Goal: Find specific page/section: Find specific page/section

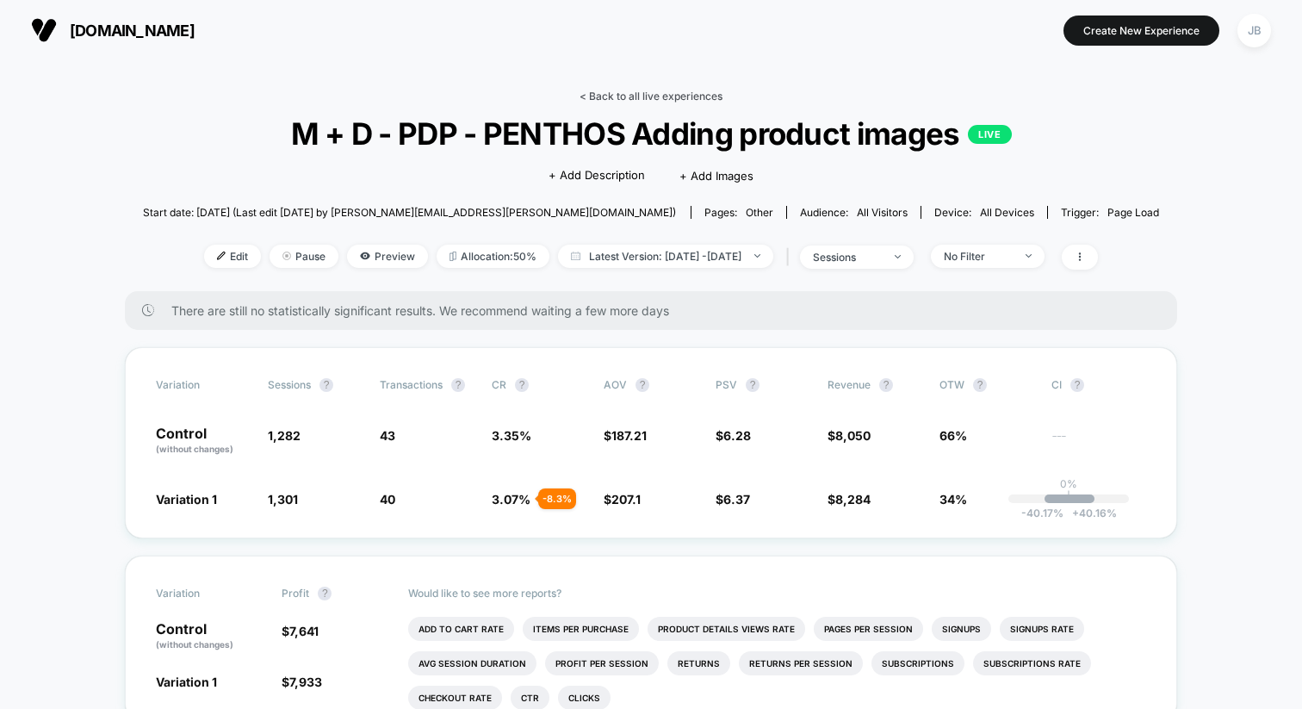
click at [594, 92] on link "< Back to all live experiences" at bounding box center [651, 96] width 143 height 13
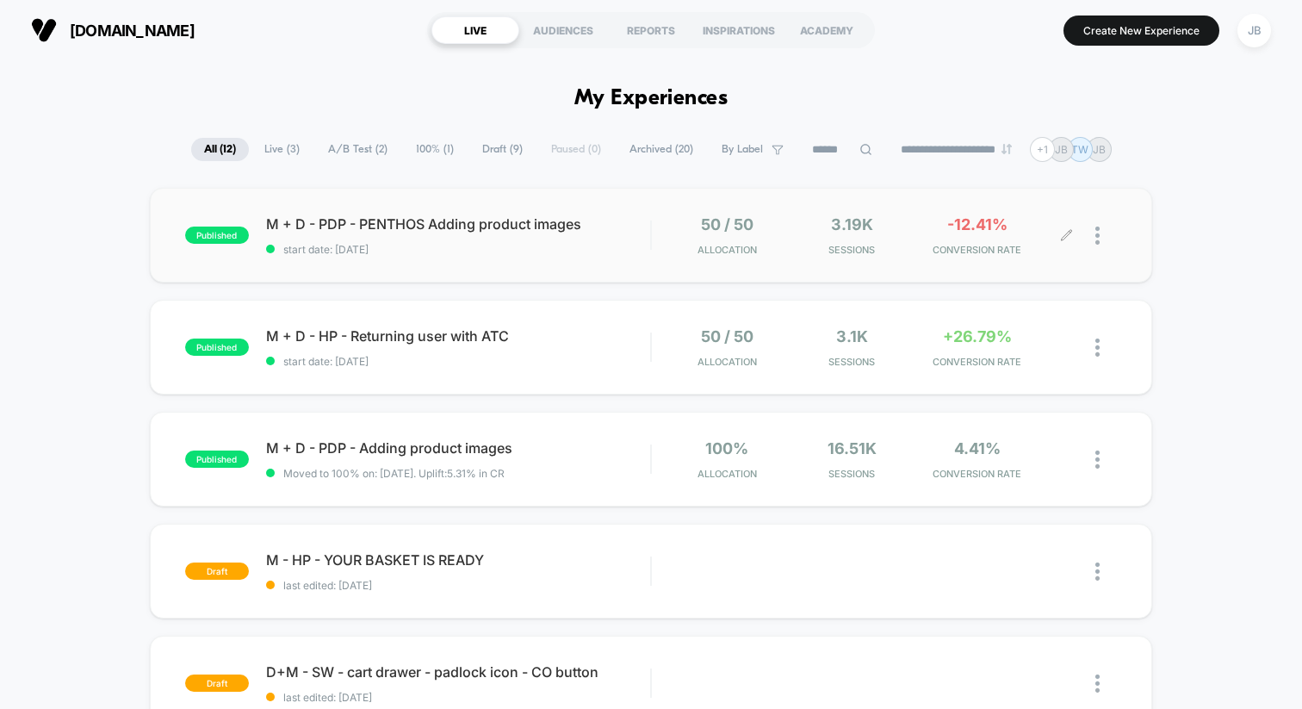
click at [930, 232] on div "-12.41% CONVERSION RATE" at bounding box center [977, 235] width 116 height 40
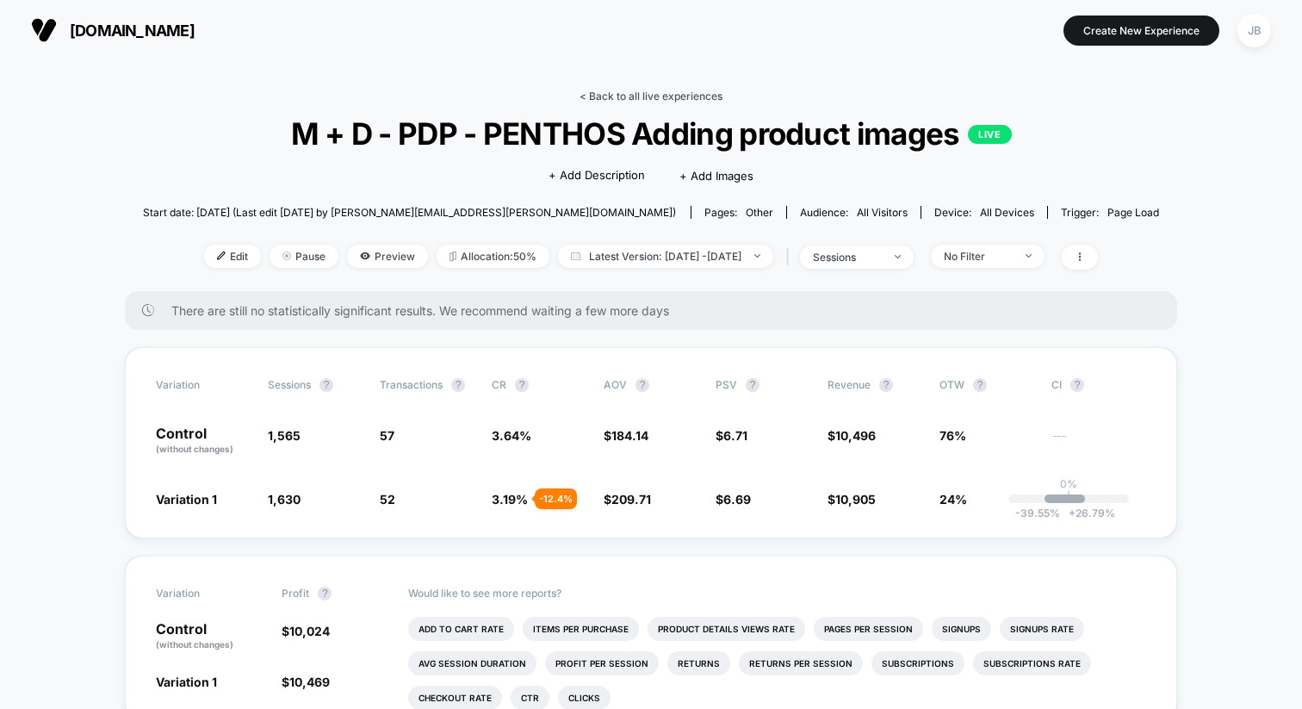
click at [647, 101] on link "< Back to all live experiences" at bounding box center [651, 96] width 143 height 13
